Goal: Task Accomplishment & Management: Use online tool/utility

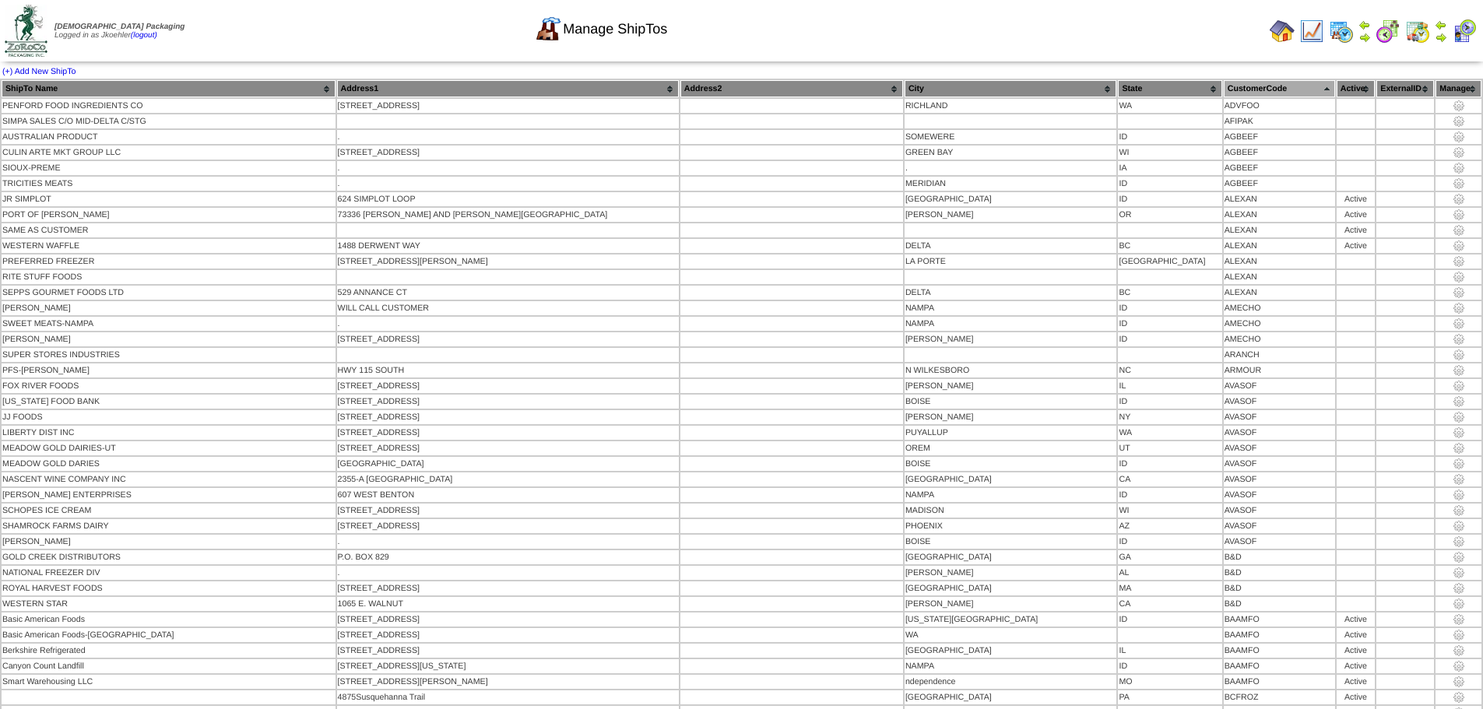
click at [1282, 40] on img at bounding box center [1282, 31] width 25 height 25
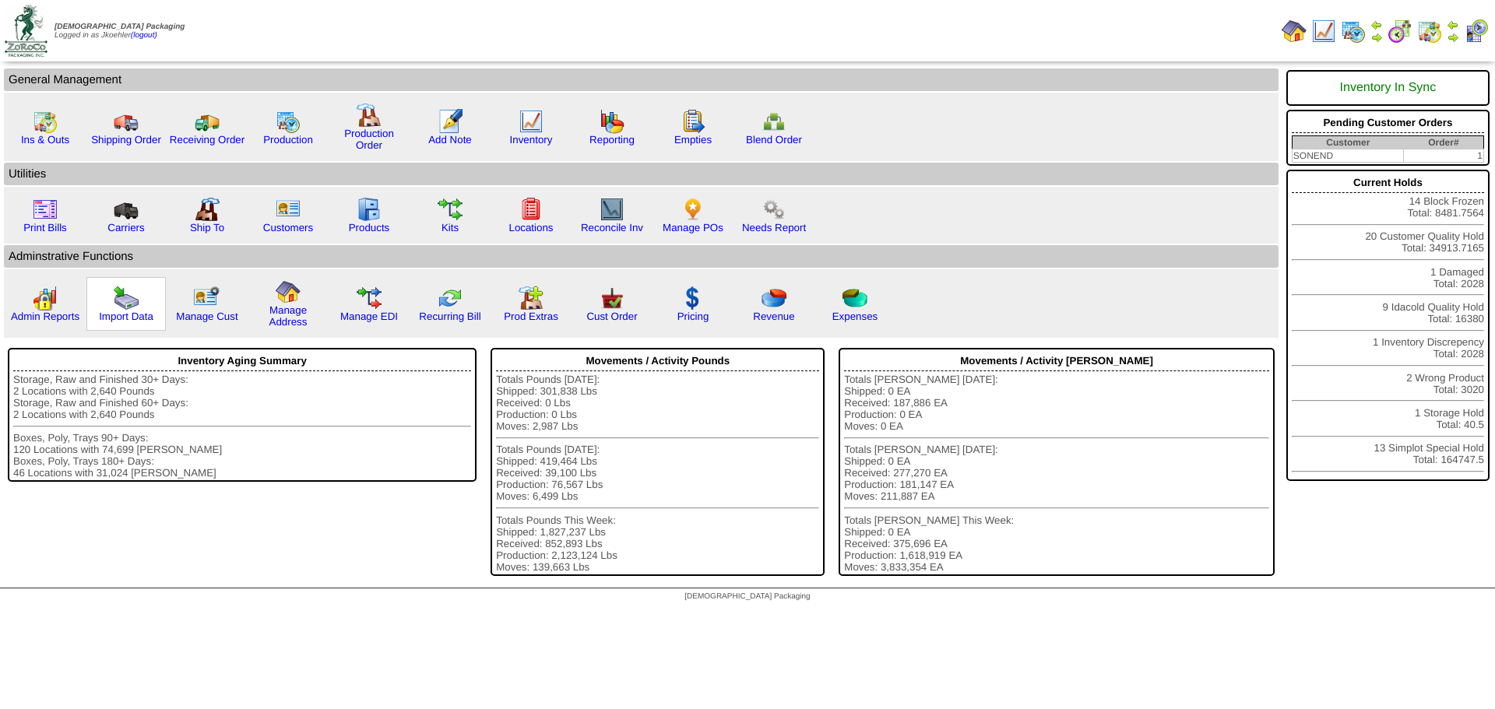
click at [134, 300] on img at bounding box center [126, 298] width 25 height 25
